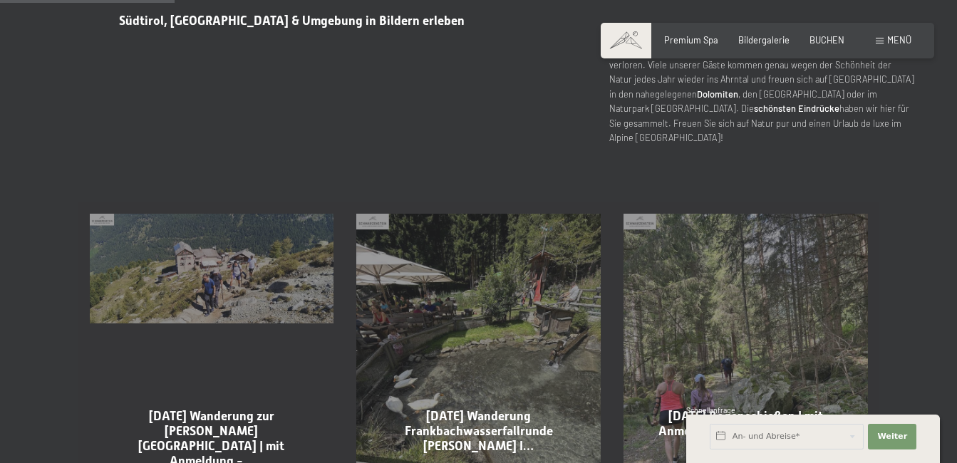
click at [892, 38] on span "Menü" at bounding box center [899, 39] width 24 height 11
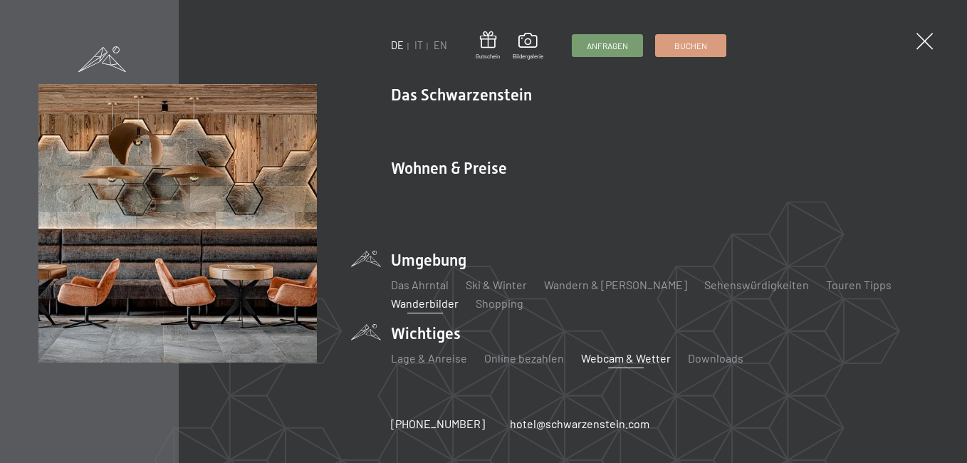
click at [608, 351] on link "Webcam & Wetter" at bounding box center [626, 358] width 90 height 14
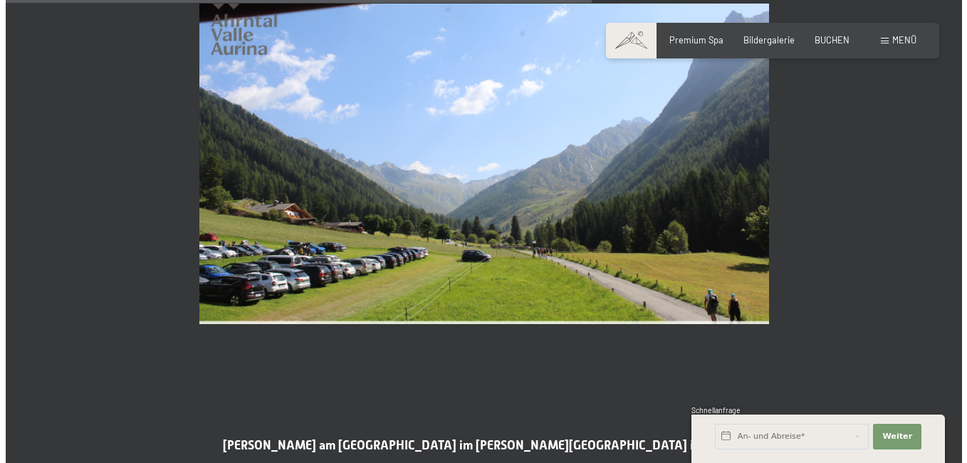
scroll to position [2493, 0]
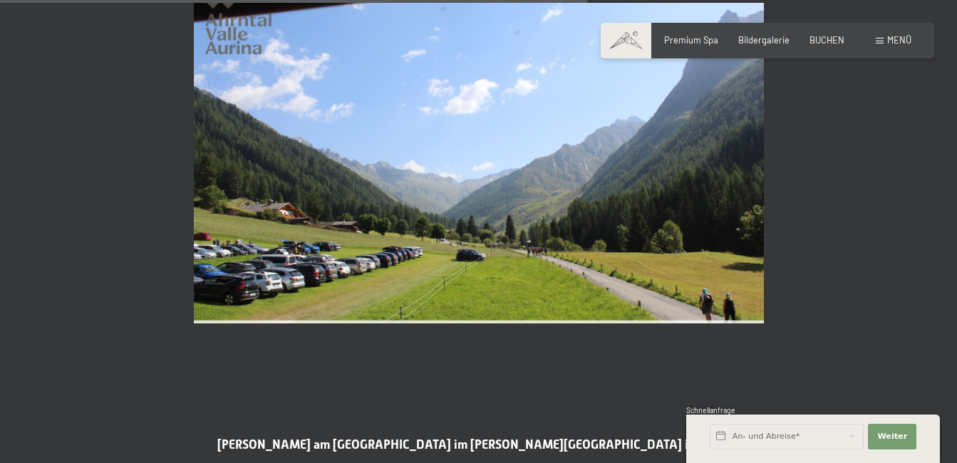
click at [890, 41] on span "Menü" at bounding box center [899, 39] width 24 height 11
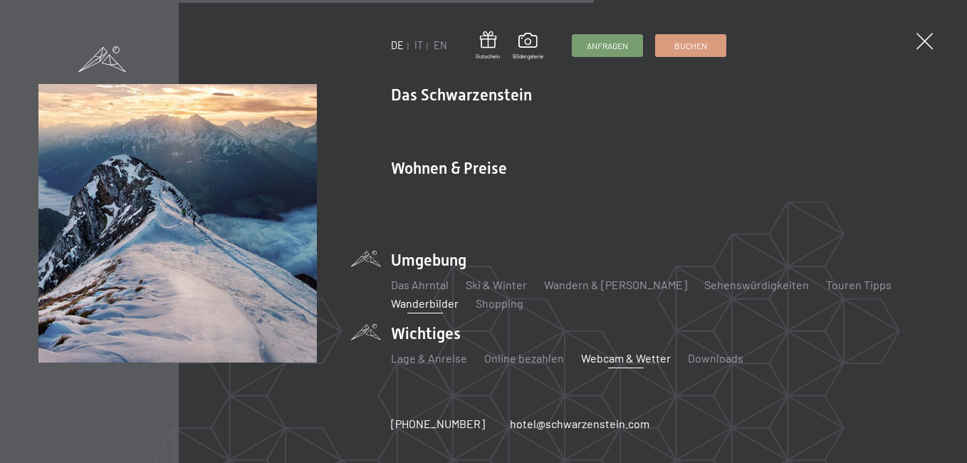
click at [407, 296] on link "Wanderbilder" at bounding box center [425, 303] width 68 height 14
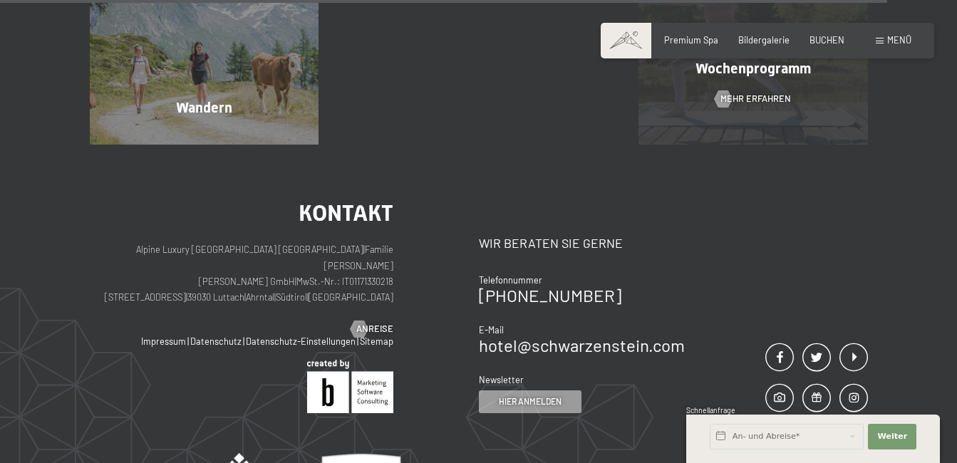
scroll to position [3063, 0]
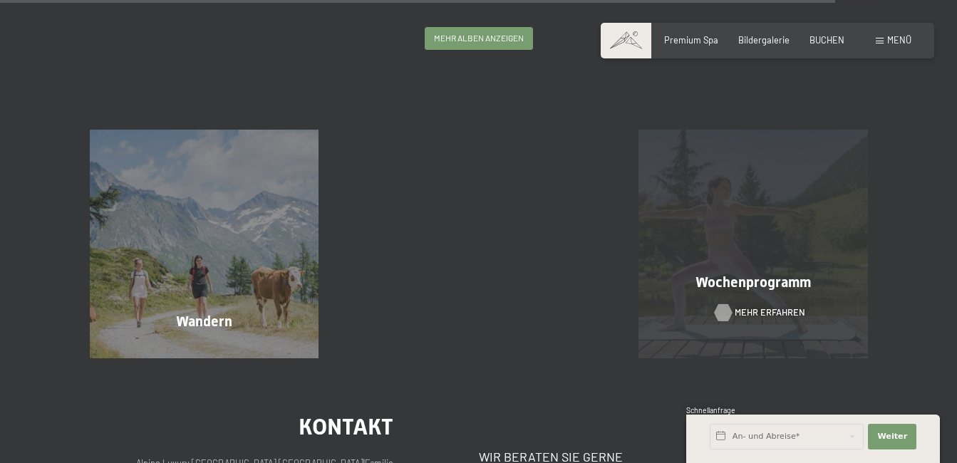
click at [725, 315] on div at bounding box center [723, 312] width 10 height 17
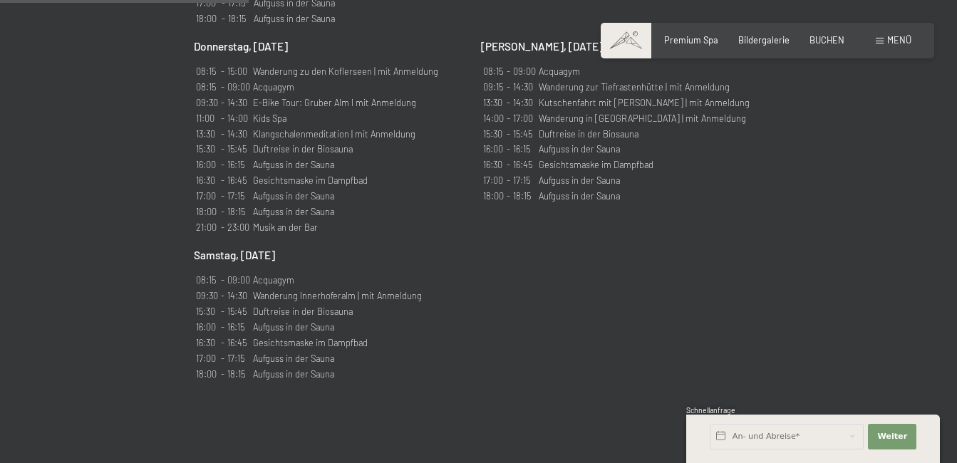
scroll to position [1353, 0]
